Goal: Use online tool/utility: Utilize a website feature to perform a specific function

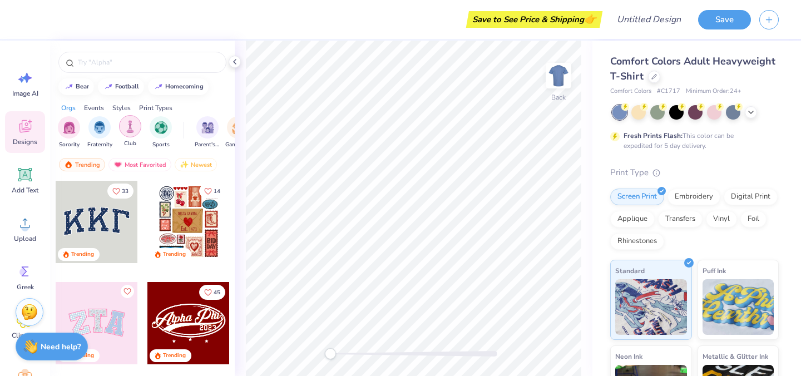
click at [129, 131] on img "filter for Club" at bounding box center [130, 126] width 12 height 13
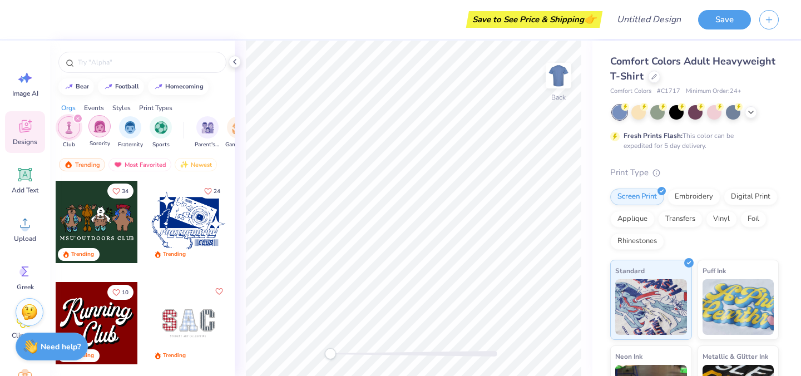
click at [96, 135] on div "filter for Sorority" at bounding box center [99, 126] width 22 height 22
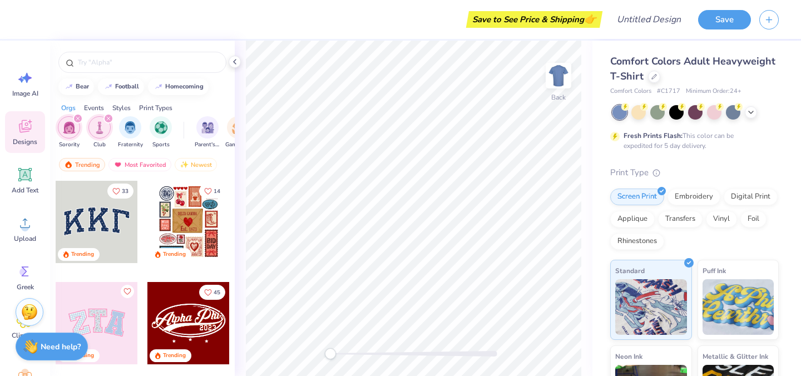
click at [98, 223] on div at bounding box center [97, 222] width 82 height 82
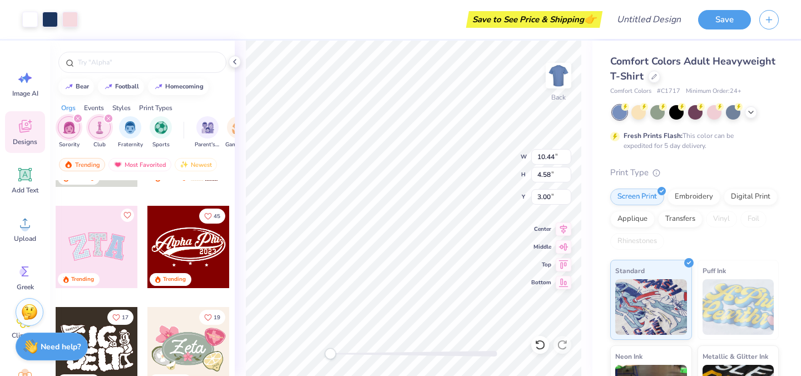
scroll to position [98, 0]
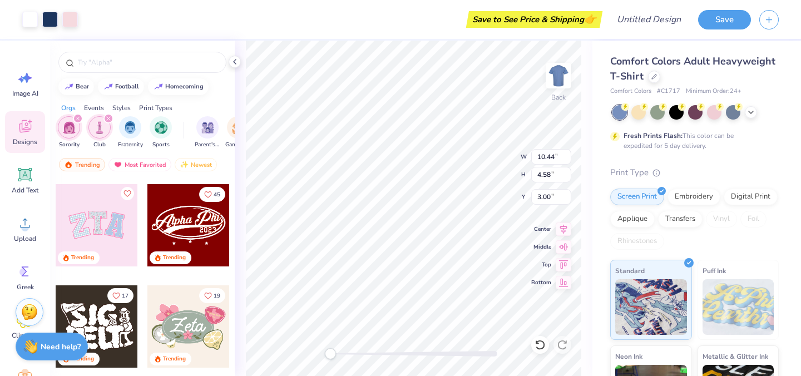
click at [189, 230] on div at bounding box center [188, 225] width 82 height 82
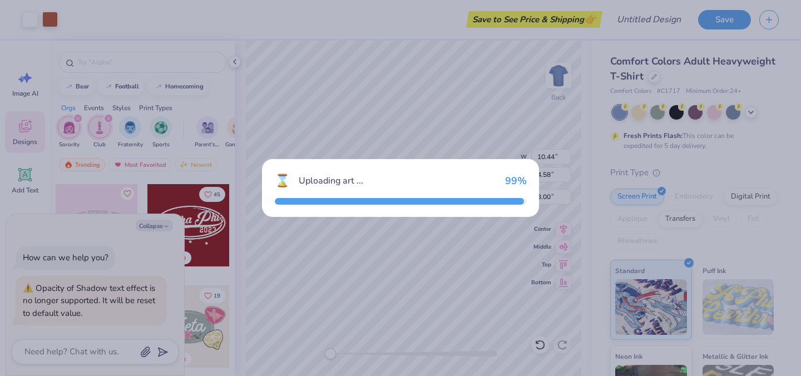
type input "12.27"
type input "6.48"
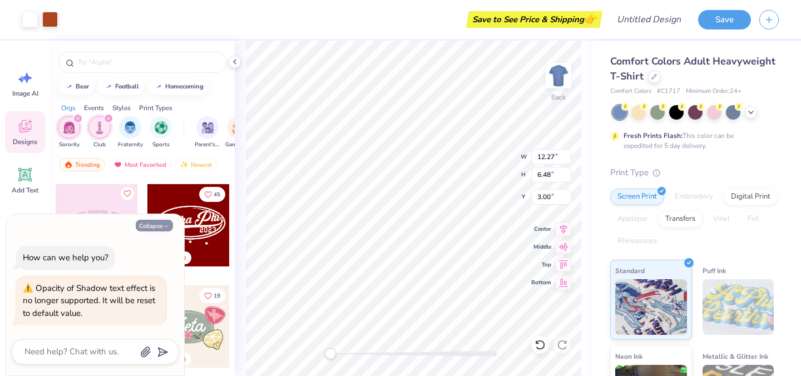
click at [159, 225] on button "Collapse" at bounding box center [154, 226] width 37 height 12
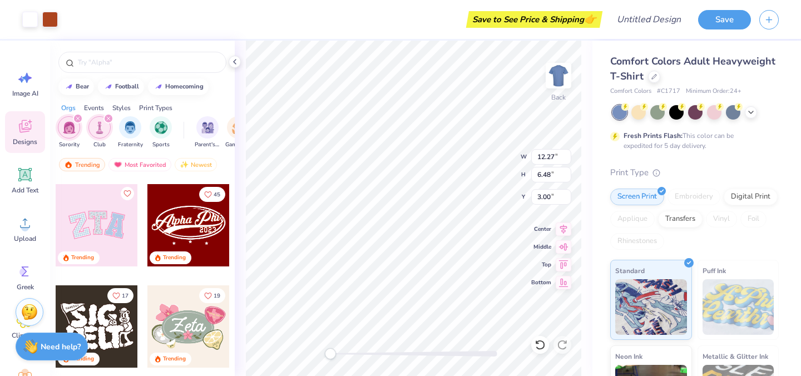
type textarea "x"
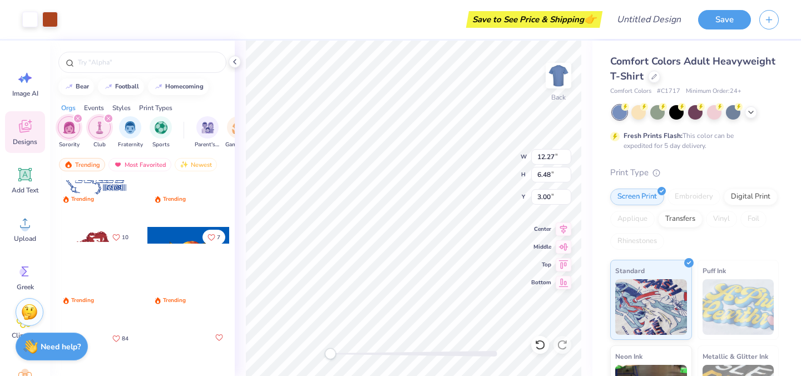
scroll to position [690, 0]
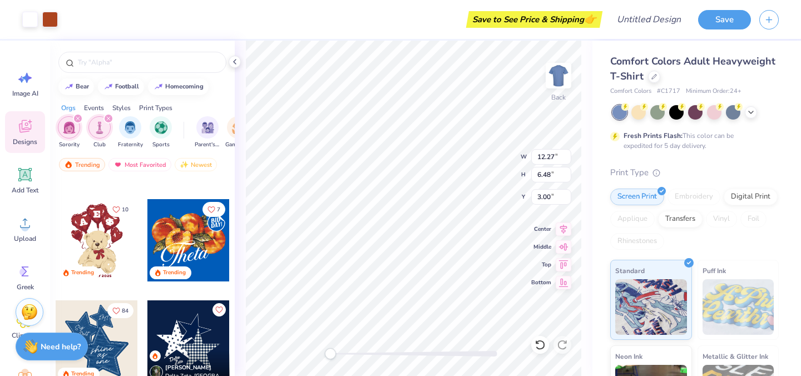
click at [609, 297] on div "Art colors Save to See Price & Shipping 👉 Design Title Save Image AI Designs Ad…" at bounding box center [400, 188] width 801 height 376
type input "9.26"
type input "10.44"
type input "4.58"
type input "3.00"
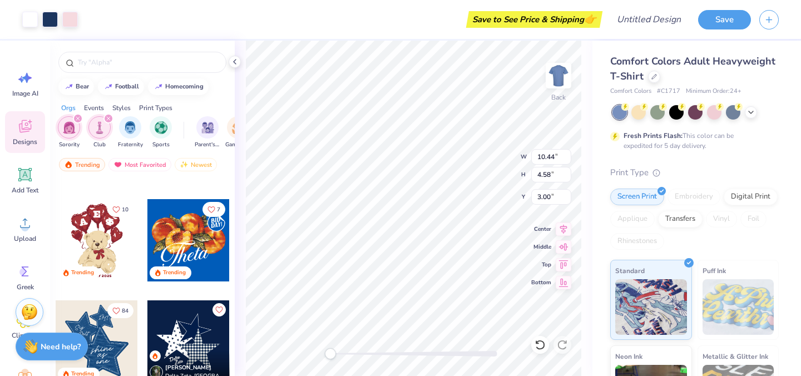
scroll to position [135, 0]
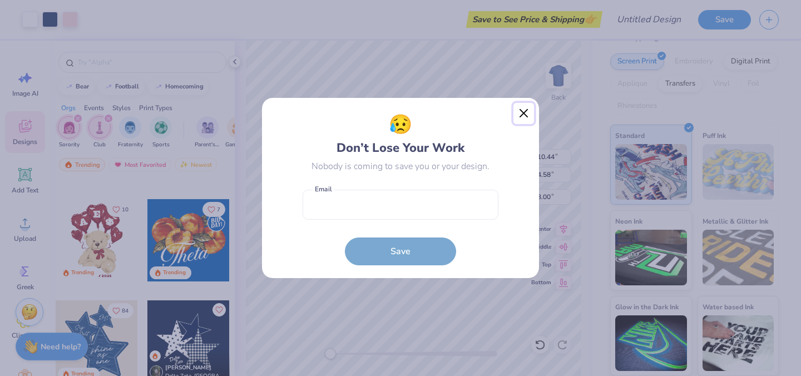
click at [524, 110] on button "Close" at bounding box center [523, 113] width 21 height 21
